Goal: Information Seeking & Learning: Learn about a topic

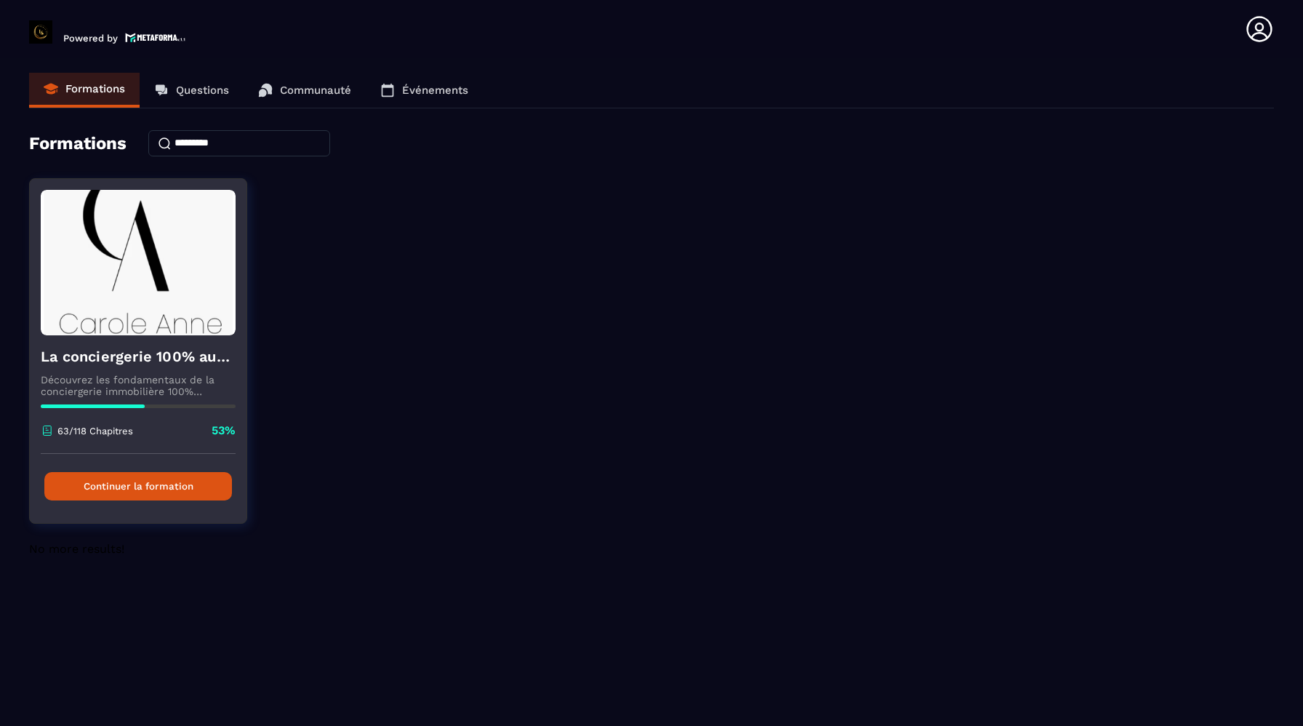
click at [171, 491] on button "Continuer la formation" at bounding box center [138, 486] width 188 height 28
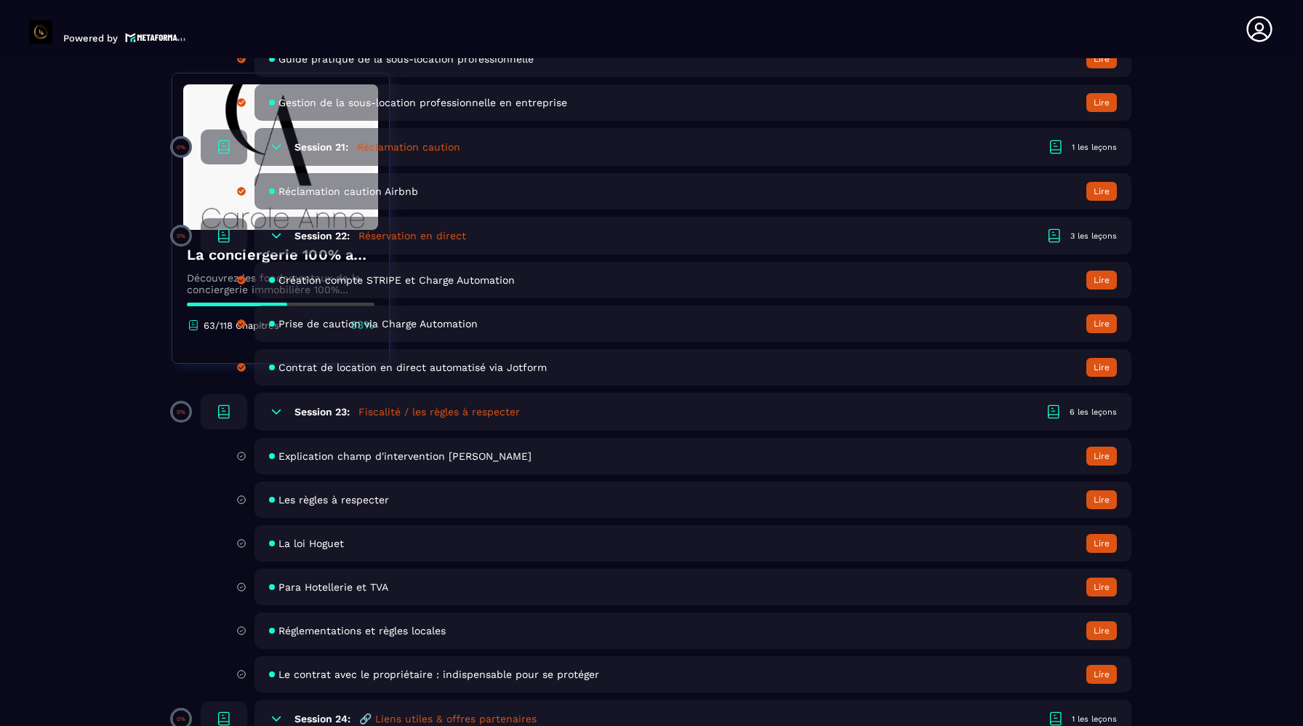
scroll to position [3934, 0]
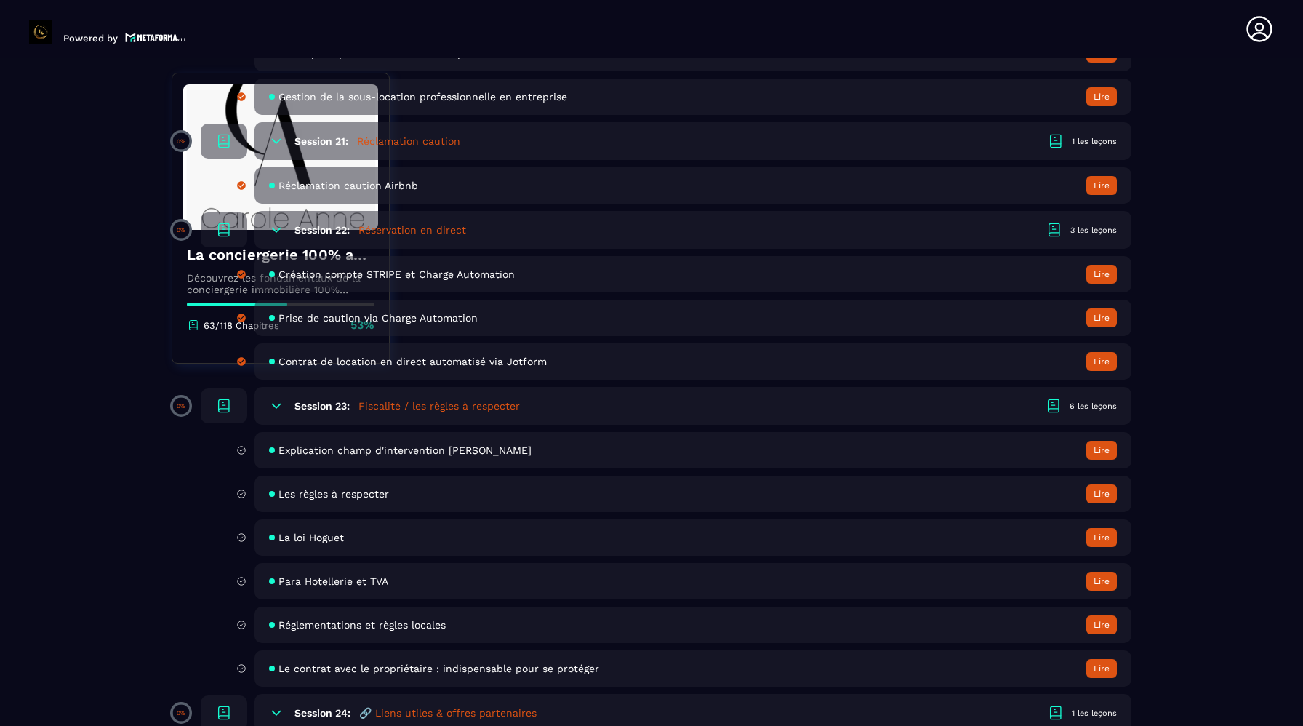
click at [343, 449] on span "Explication champ d'intervention [PERSON_NAME]" at bounding box center [405, 450] width 253 height 12
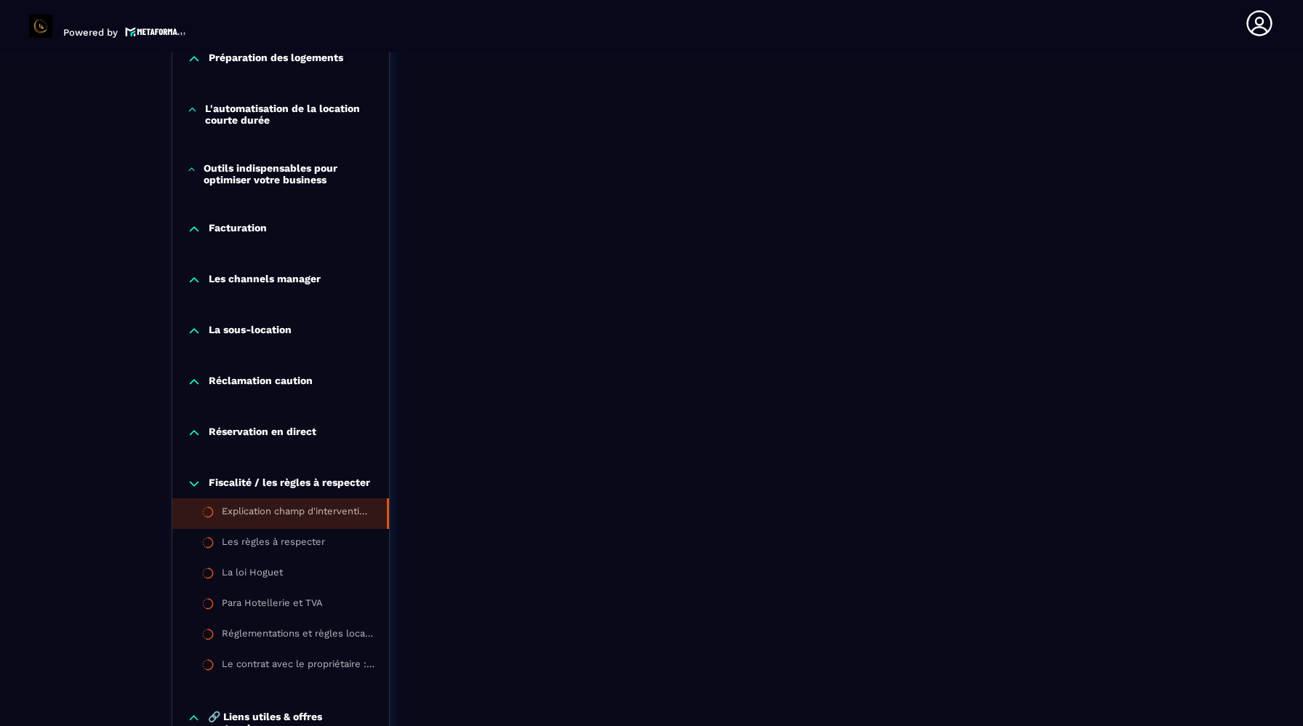
scroll to position [1197, 0]
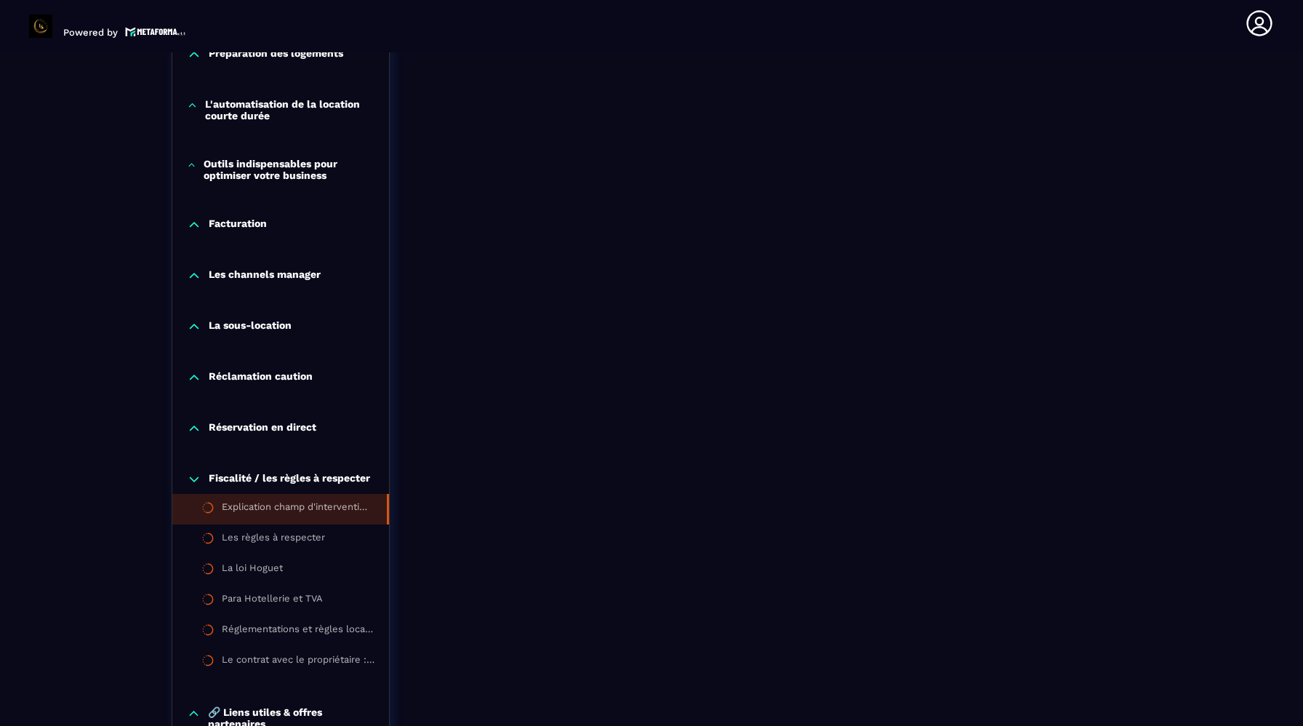
click at [292, 433] on p "Réservation en direct" at bounding box center [263, 428] width 108 height 15
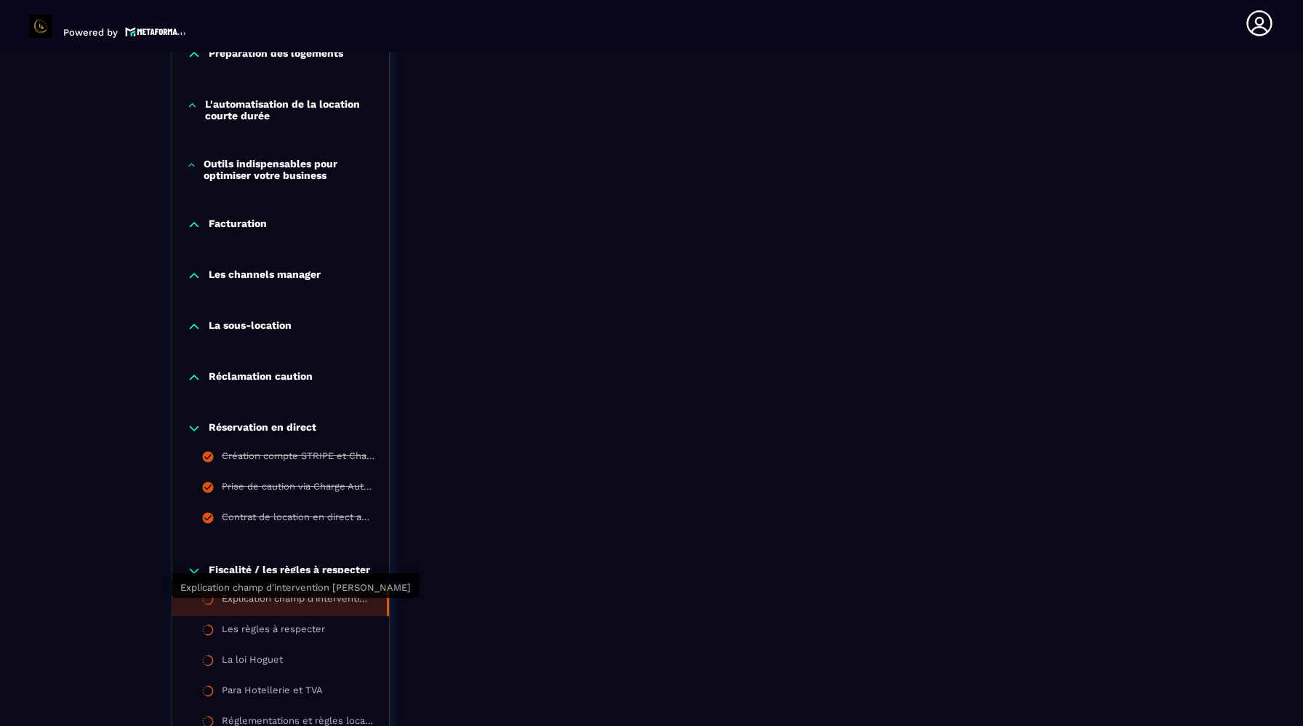
click at [271, 604] on div "Explication champ d'intervention [PERSON_NAME]" at bounding box center [297, 601] width 151 height 16
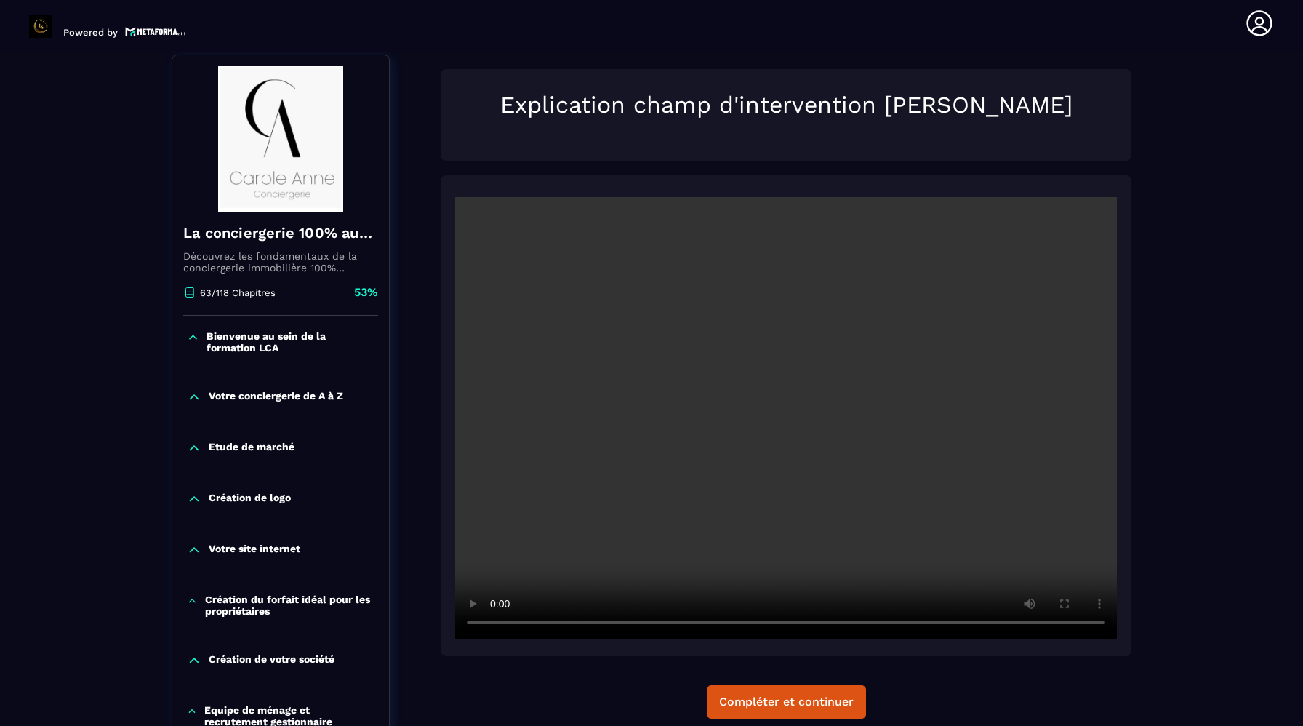
scroll to position [196, 0]
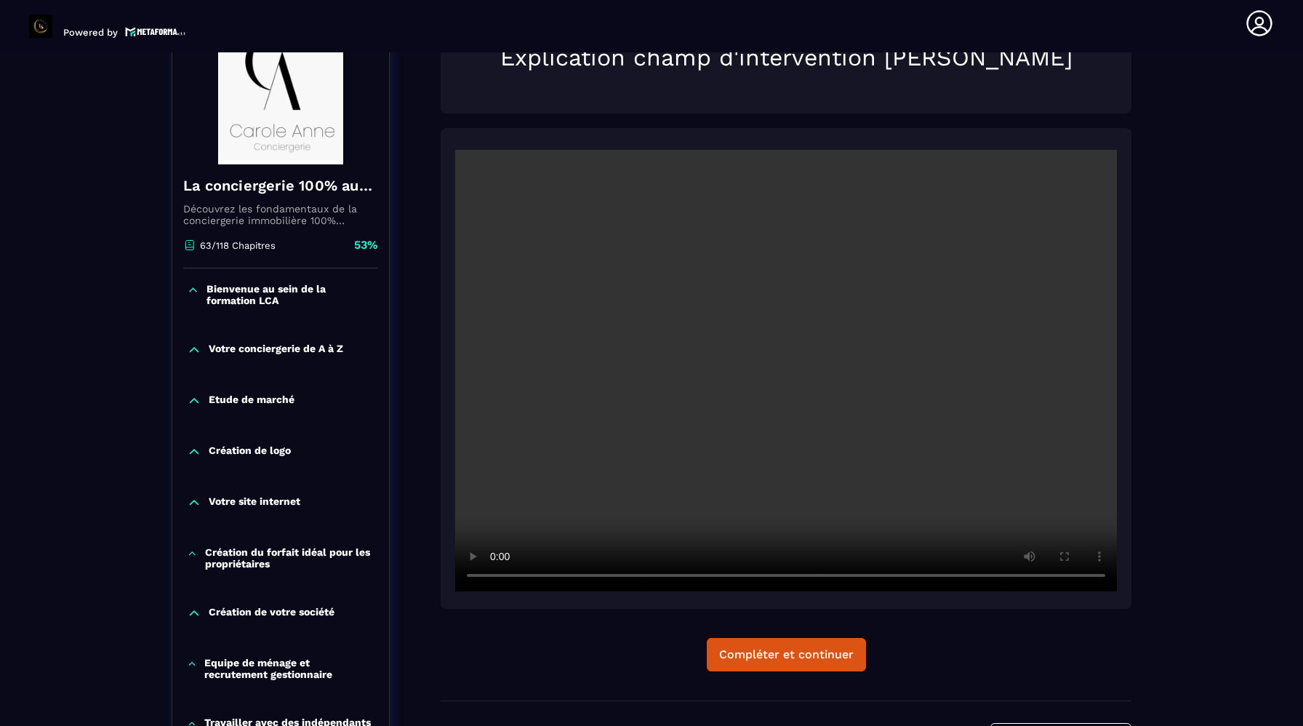
click at [672, 442] on video at bounding box center [786, 370] width 662 height 441
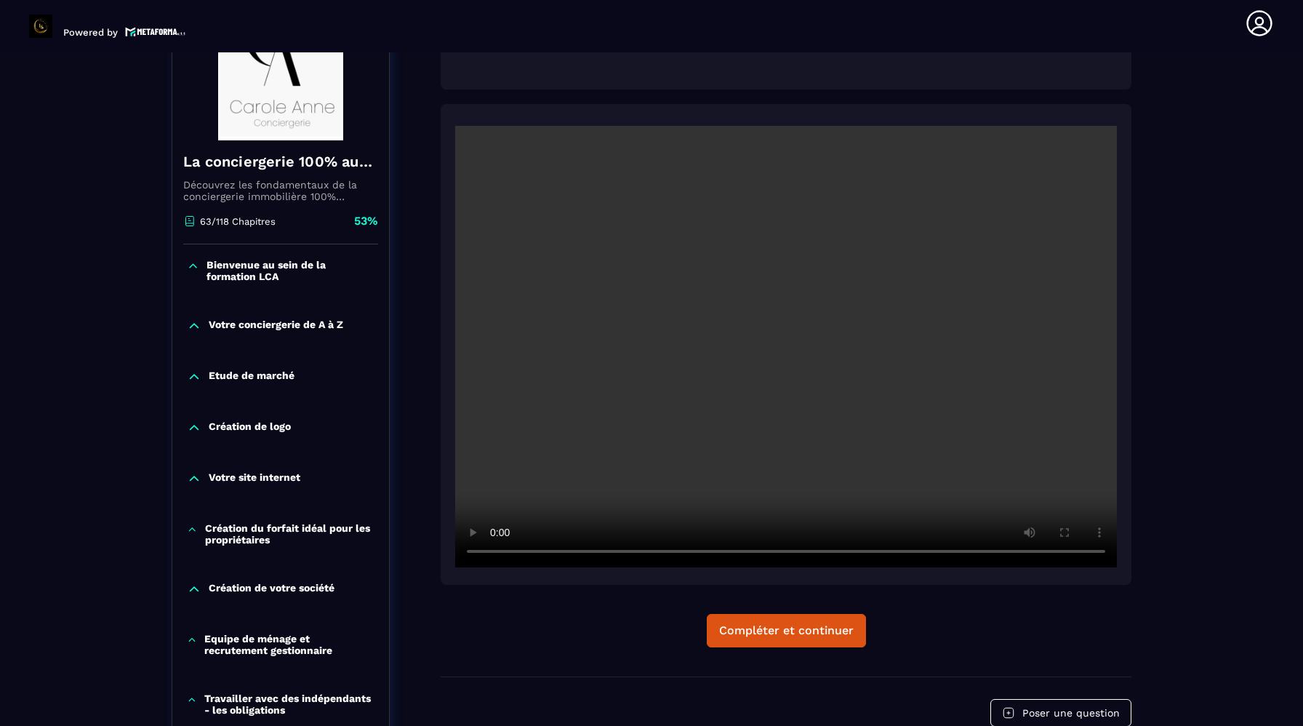
scroll to position [222, 0]
click at [760, 633] on div "Compléter et continuer" at bounding box center [786, 629] width 135 height 15
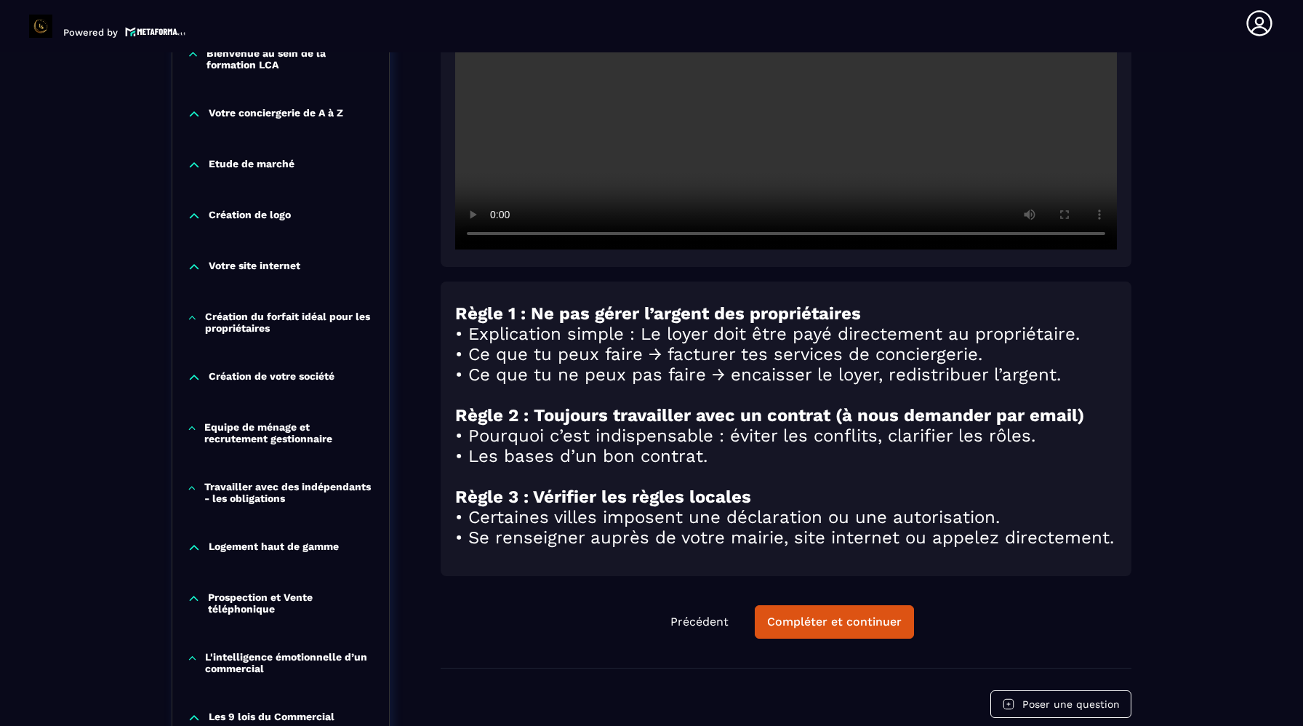
scroll to position [404, 0]
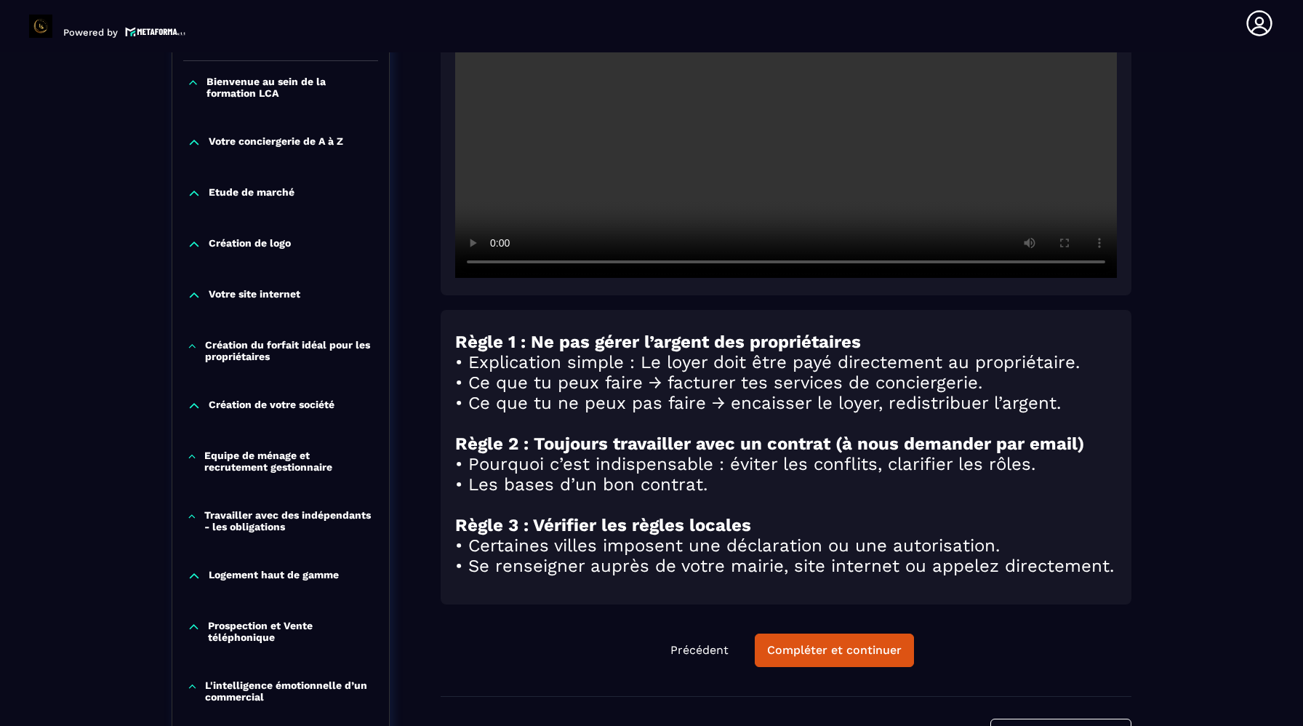
click at [894, 195] on video at bounding box center [786, 56] width 662 height 441
click at [892, 195] on video at bounding box center [786, 56] width 662 height 441
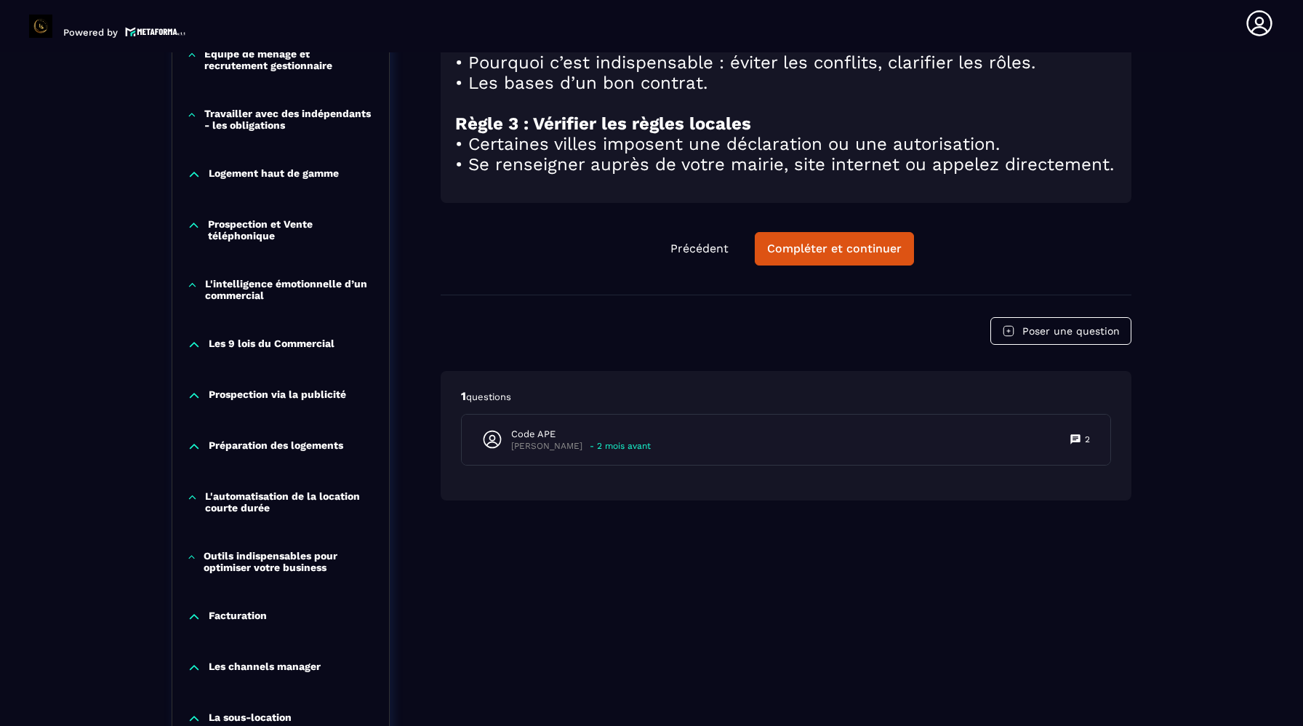
scroll to position [825, 0]
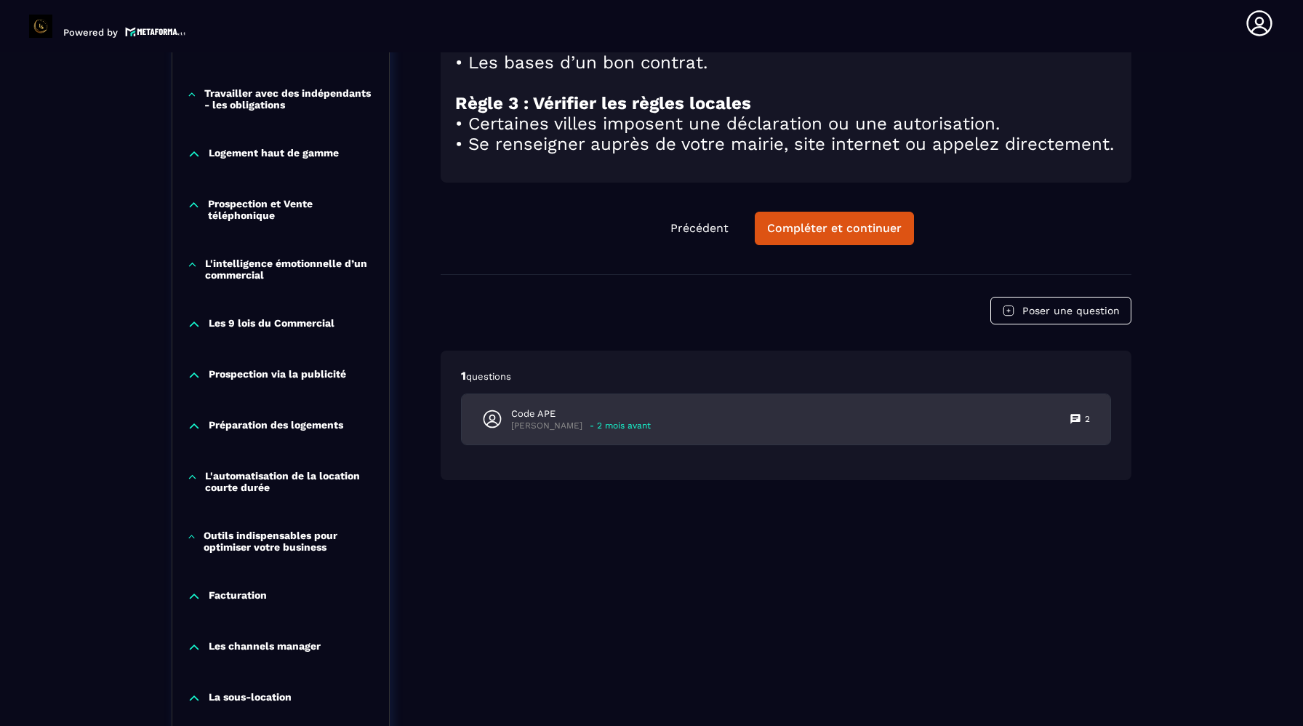
click at [697, 444] on div "Code APE [PERSON_NAME] - 2 mois avant 2" at bounding box center [786, 419] width 649 height 50
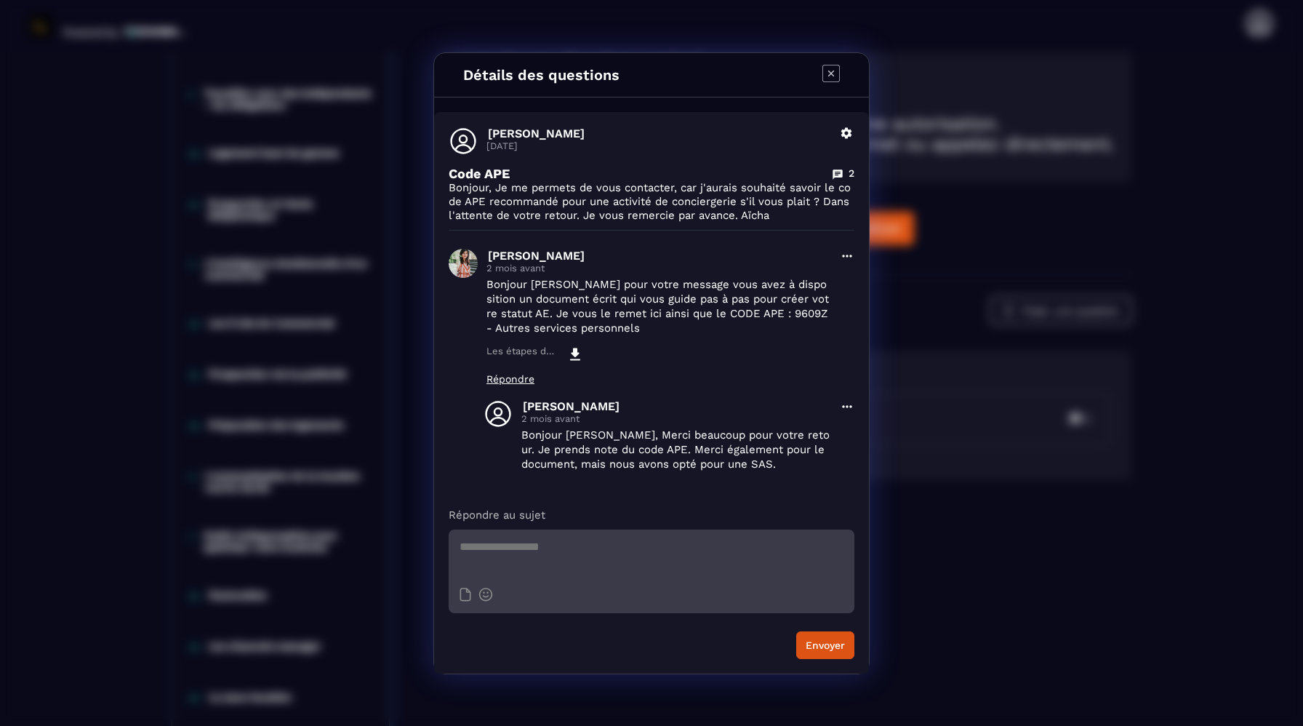
click at [820, 69] on div "Détails des questions" at bounding box center [651, 75] width 435 height 44
click at [834, 73] on icon "Modal window" at bounding box center [831, 73] width 17 height 17
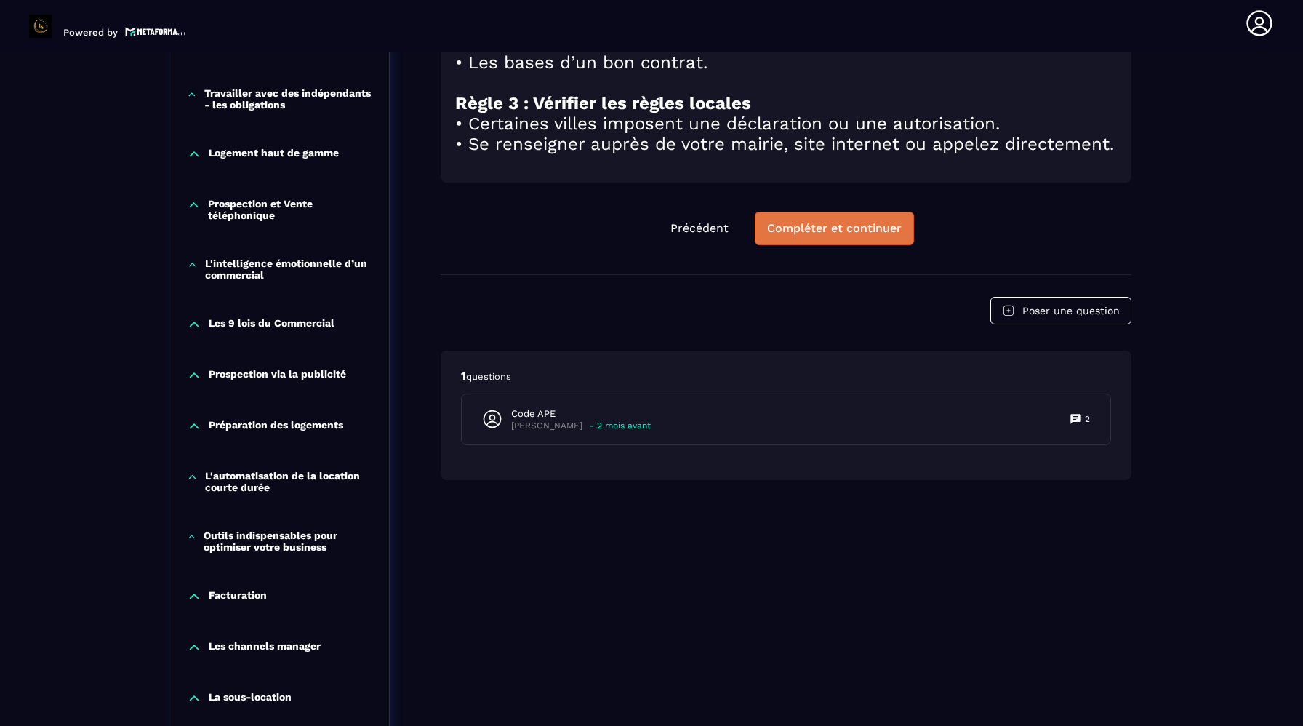
click at [867, 236] on div "Compléter et continuer" at bounding box center [834, 228] width 135 height 15
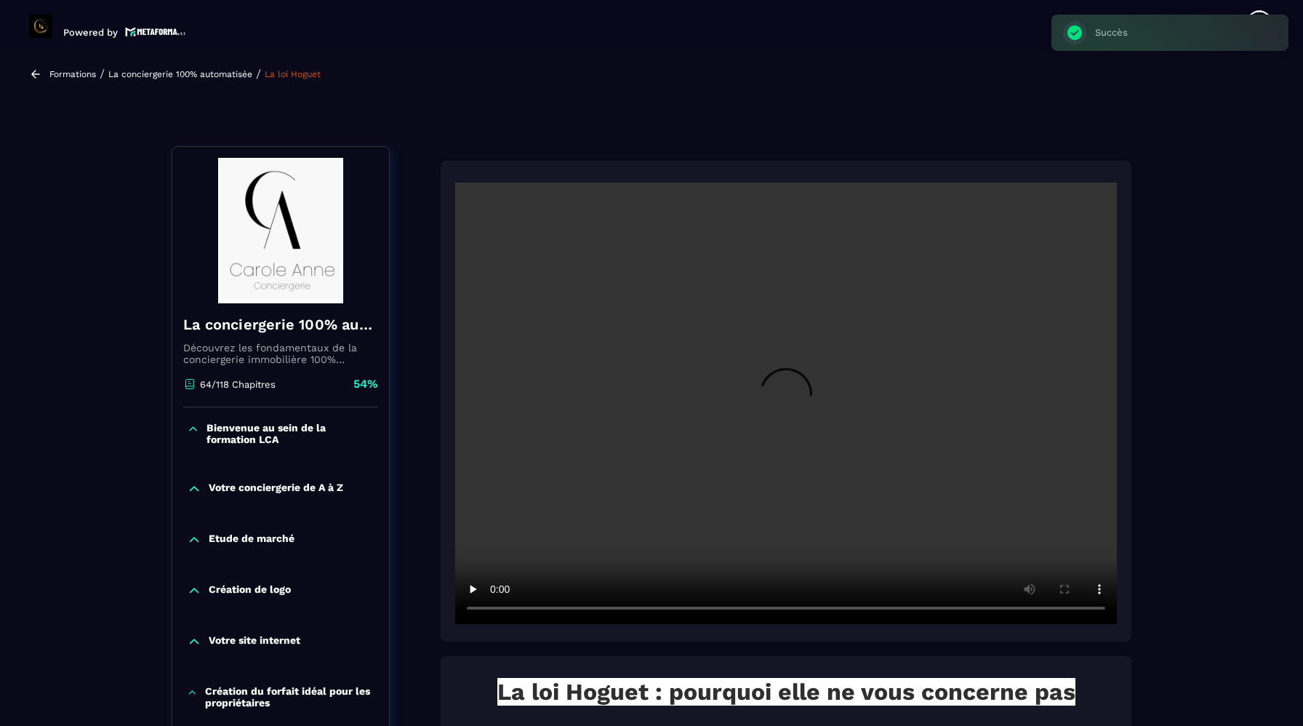
scroll to position [57, 0]
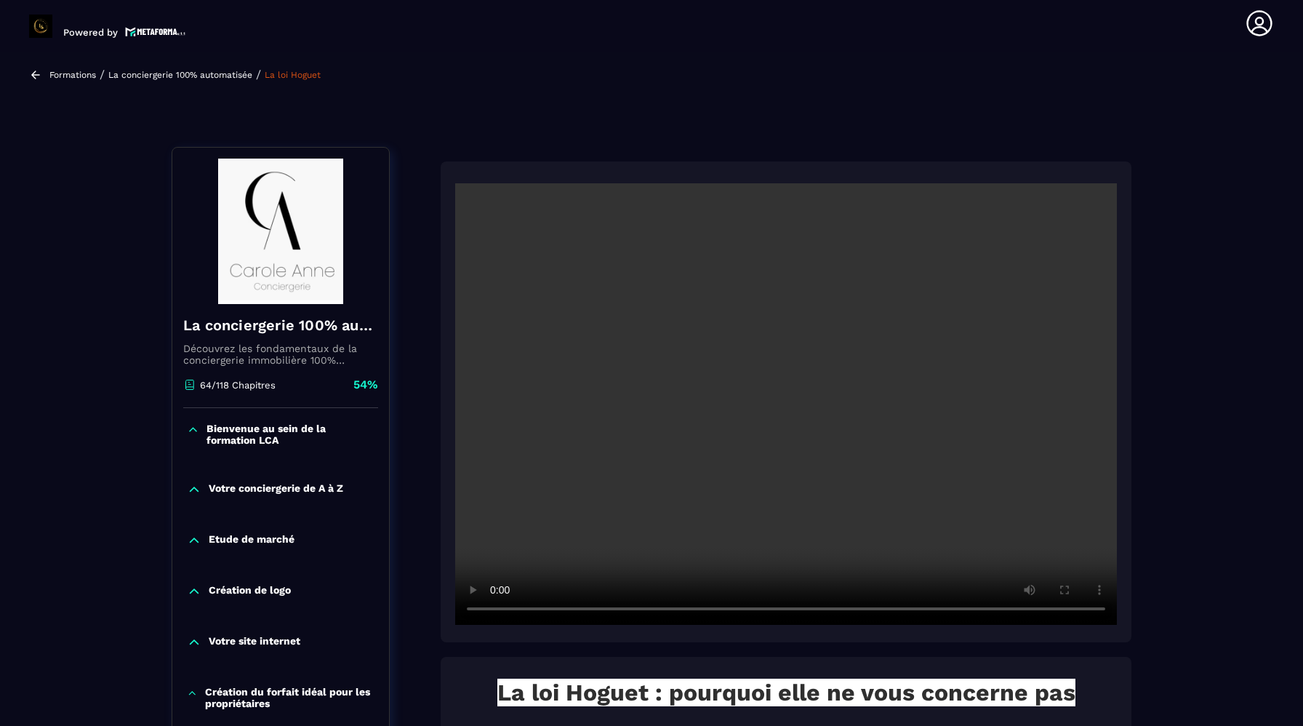
click at [751, 429] on video at bounding box center [786, 403] width 662 height 441
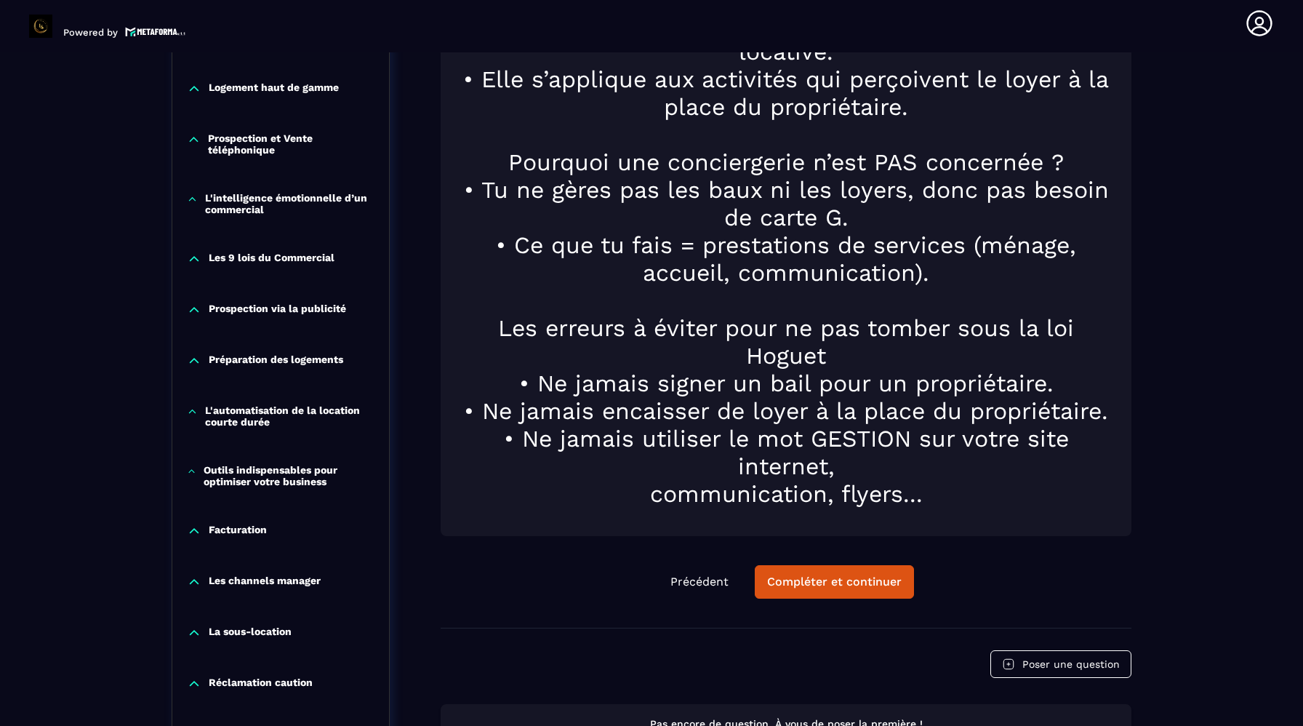
scroll to position [900, 0]
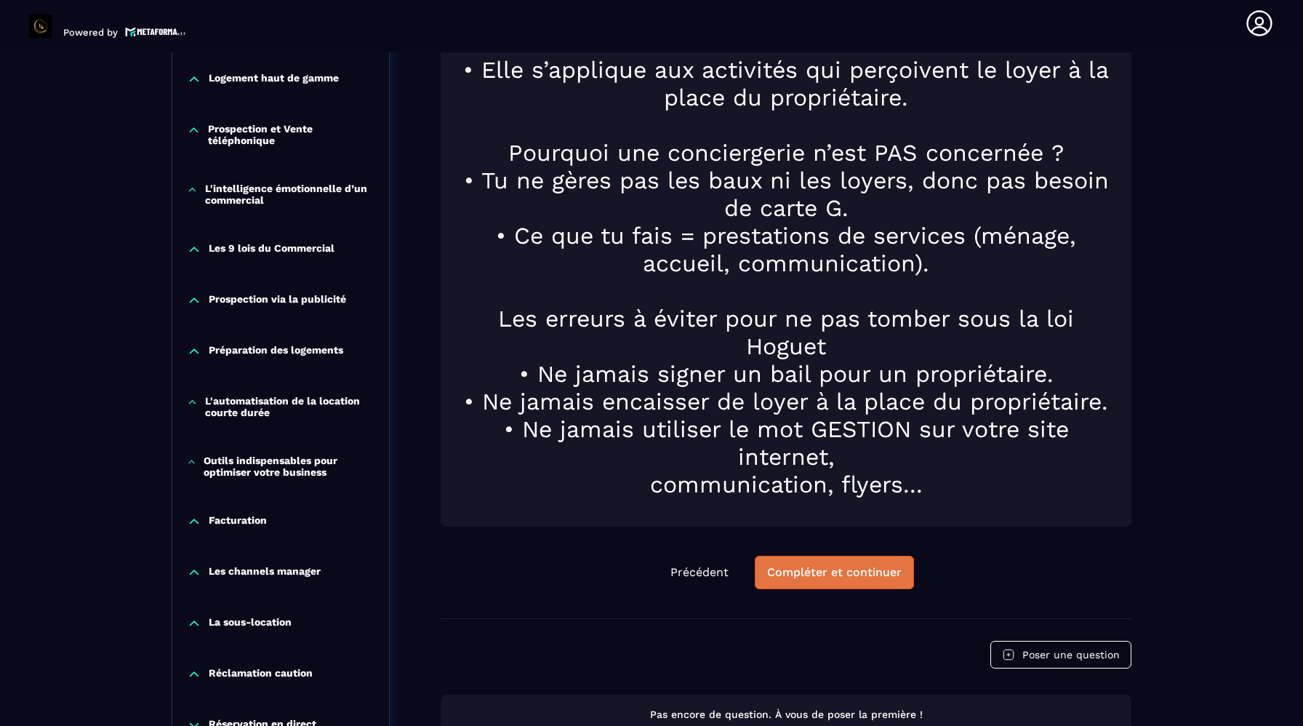
click at [817, 567] on div "Compléter et continuer" at bounding box center [834, 572] width 135 height 15
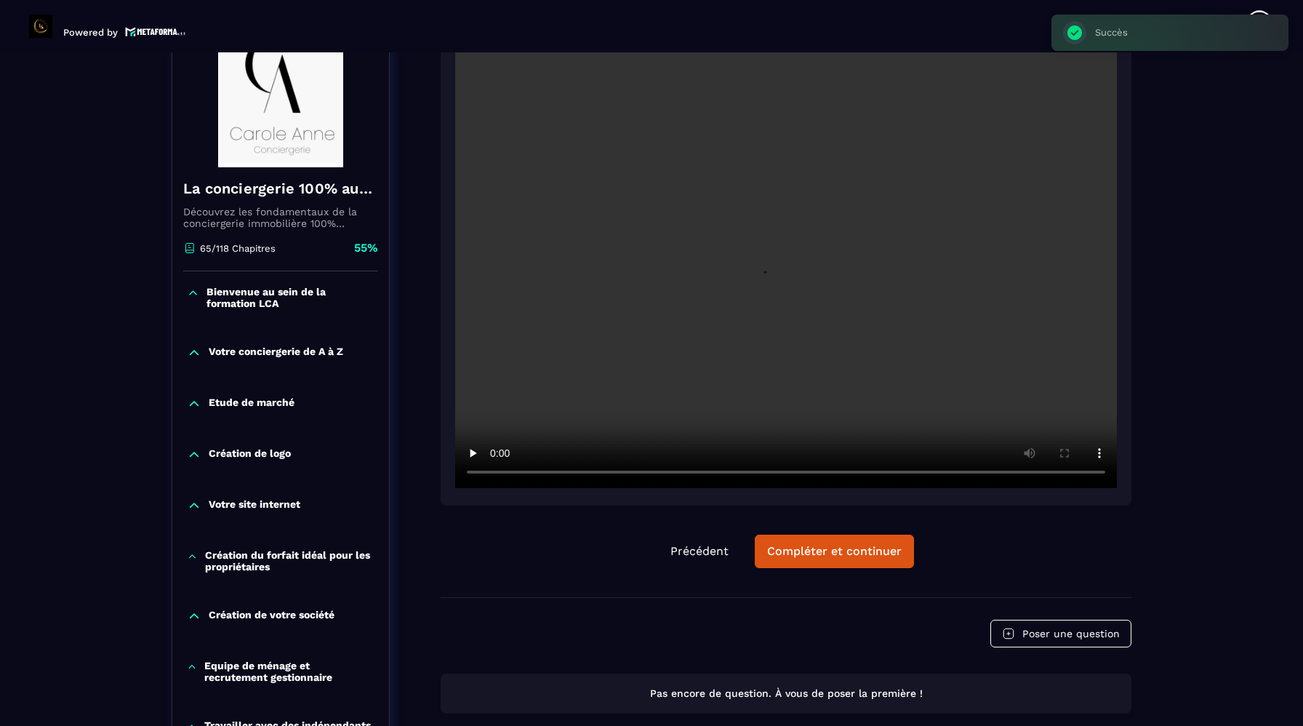
scroll to position [151, 0]
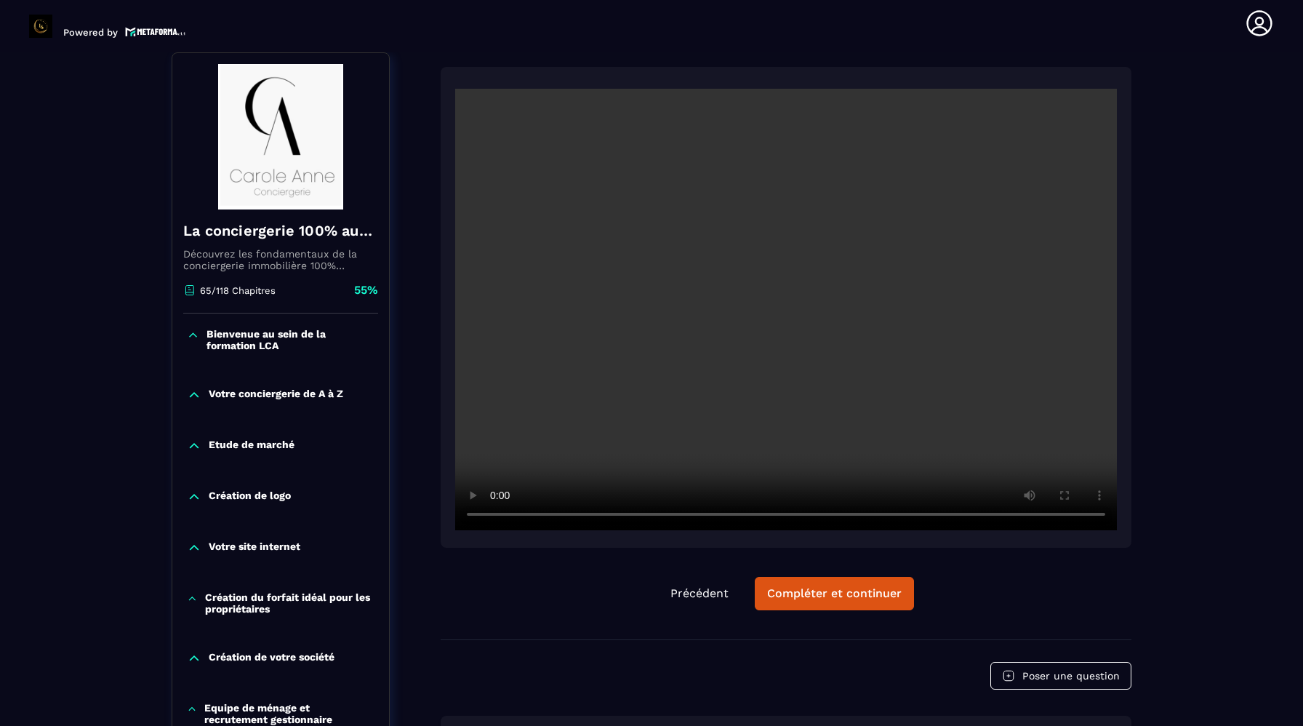
click at [795, 460] on video at bounding box center [786, 309] width 662 height 441
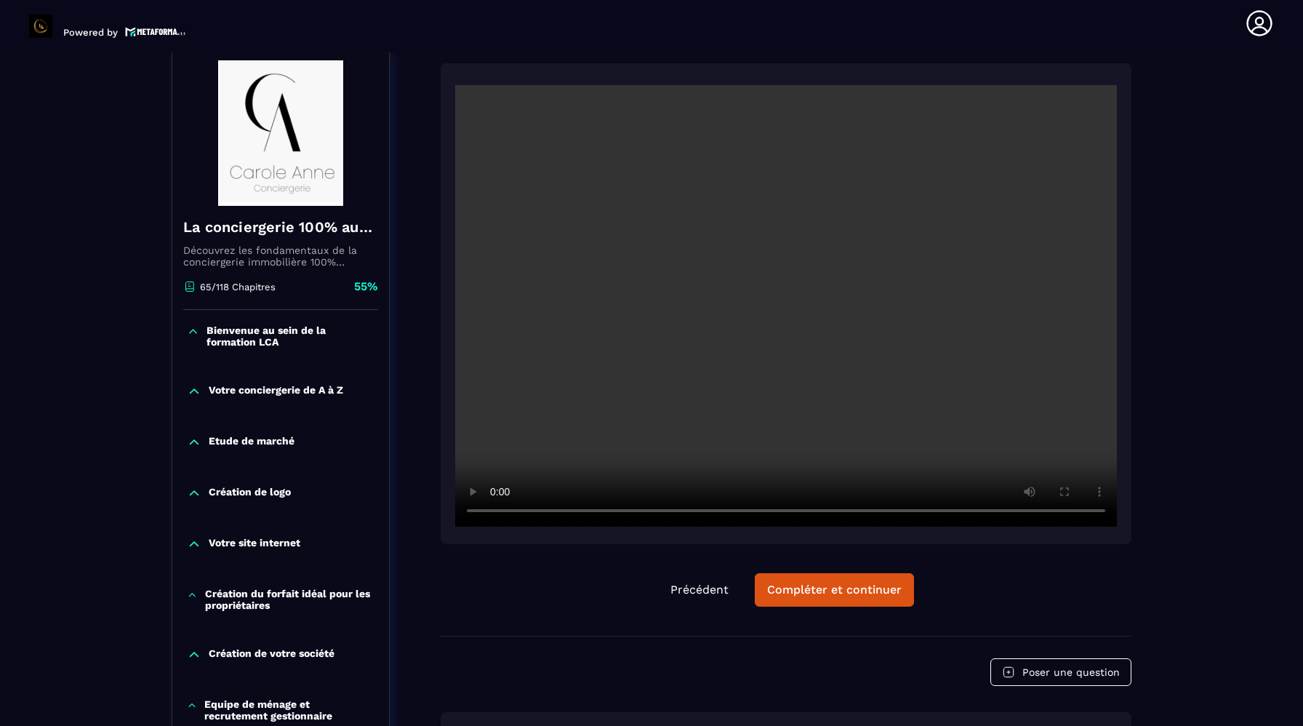
scroll to position [157, 0]
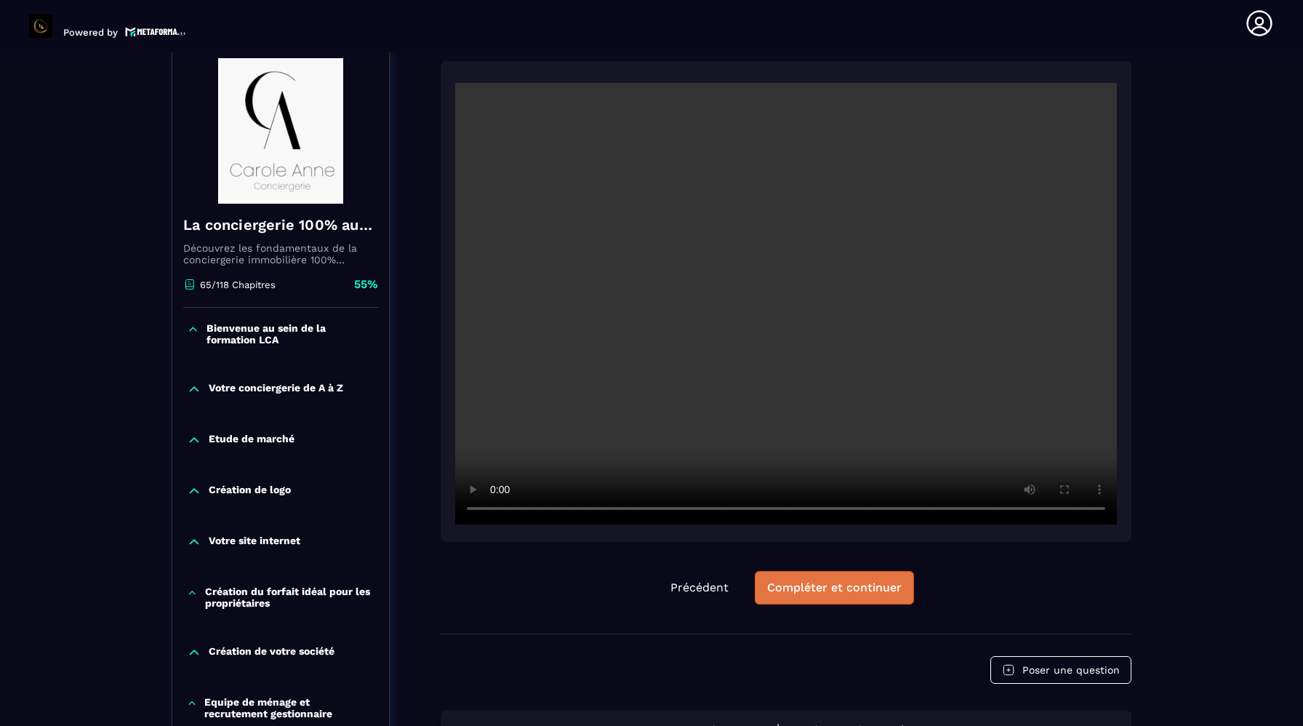
click at [836, 594] on button "Compléter et continuer" at bounding box center [834, 587] width 159 height 33
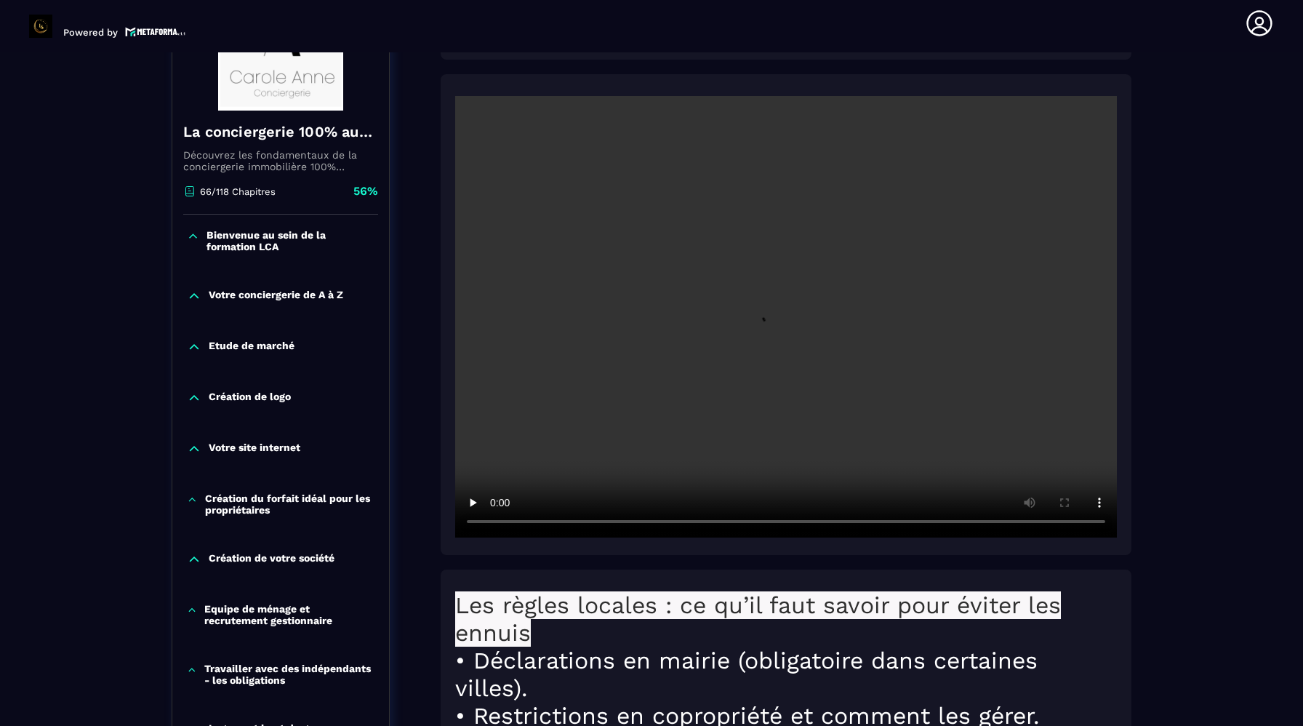
scroll to position [240, 0]
